Goal: Information Seeking & Learning: Learn about a topic

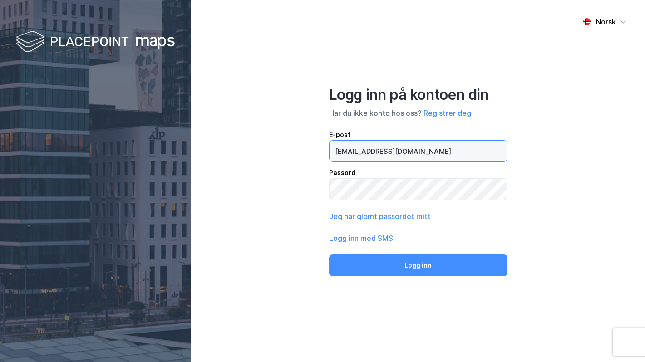
type input "[EMAIL_ADDRESS][DOMAIN_NAME]"
click at [418, 265] on button "Logg inn" at bounding box center [418, 266] width 178 height 22
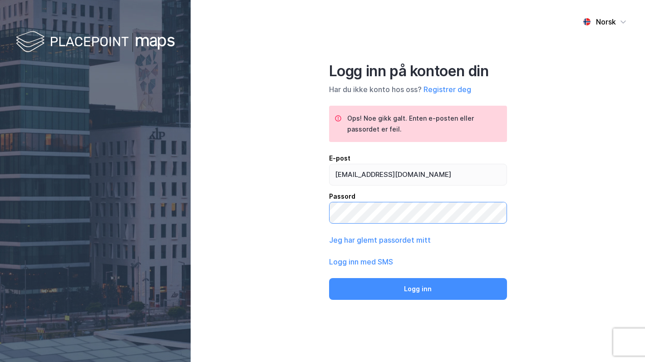
click at [418, 288] on button "Logg inn" at bounding box center [418, 289] width 178 height 22
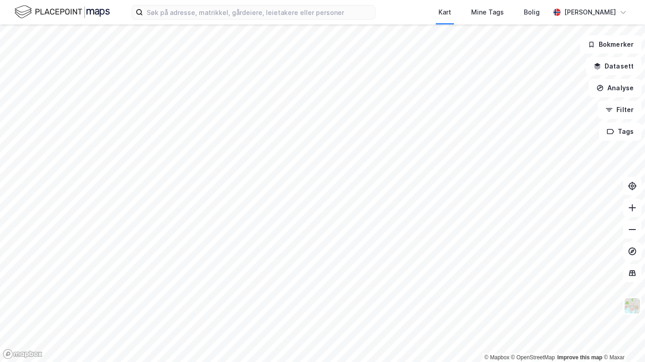
click at [189, 0] on html "Kart Mine Tags [PERSON_NAME] [PERSON_NAME] © Mapbox © OpenStreetMap Improve thi…" at bounding box center [322, 181] width 645 height 362
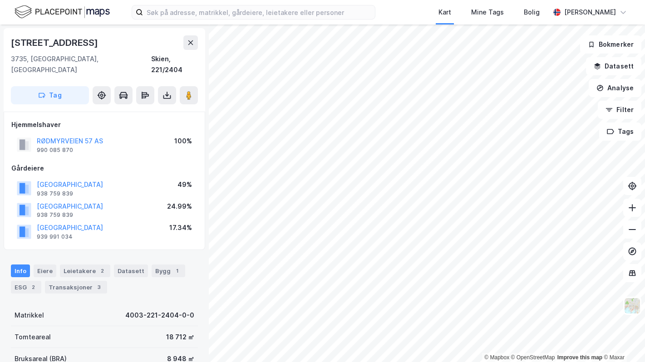
click at [174, 281] on div "Info [PERSON_NAME] 2 Datasett Bygg 1 ESG 2 Transaksjoner 3" at bounding box center [104, 276] width 209 height 44
